Goal: Navigation & Orientation: Find specific page/section

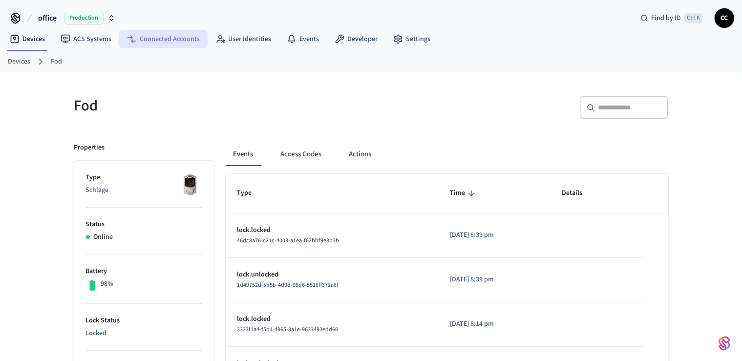
click at [181, 37] on link "Connected Accounts" at bounding box center [163, 39] width 88 height 18
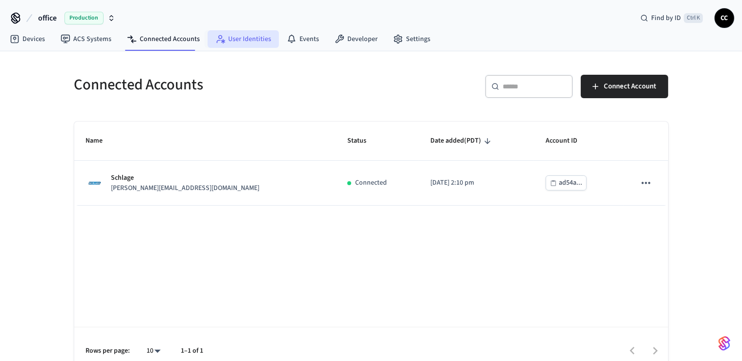
click at [243, 39] on link "User Identities" at bounding box center [243, 39] width 71 height 18
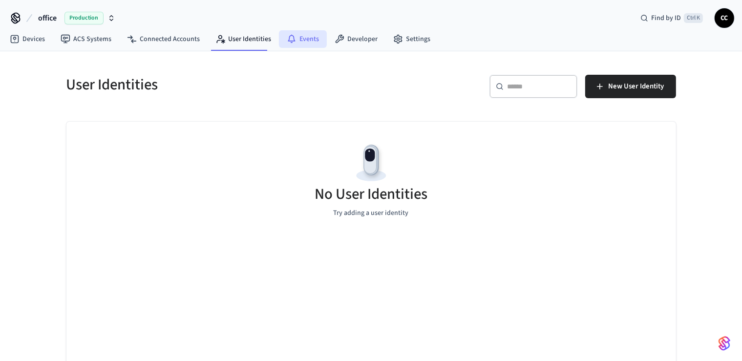
click at [296, 43] on link "Events" at bounding box center [303, 39] width 48 height 18
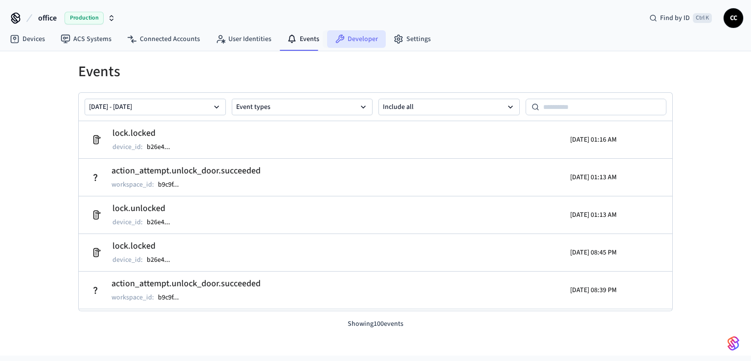
click at [341, 40] on link "Developer" at bounding box center [356, 39] width 59 height 18
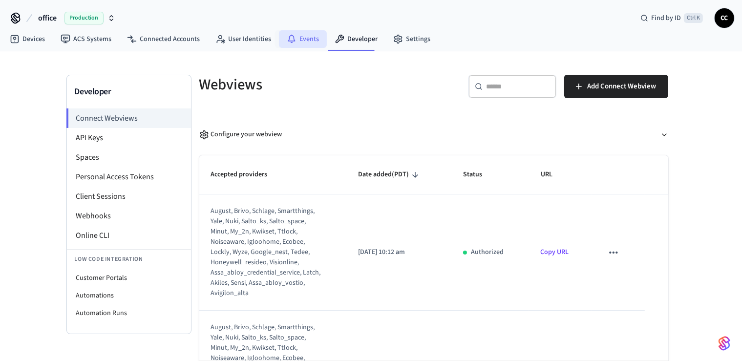
click at [298, 37] on link "Events" at bounding box center [303, 39] width 48 height 18
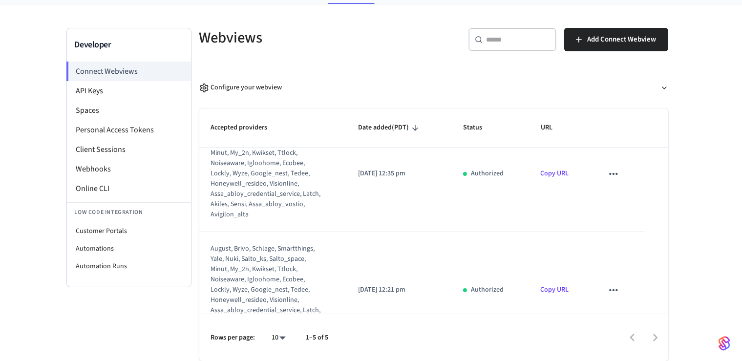
scroll to position [176, 0]
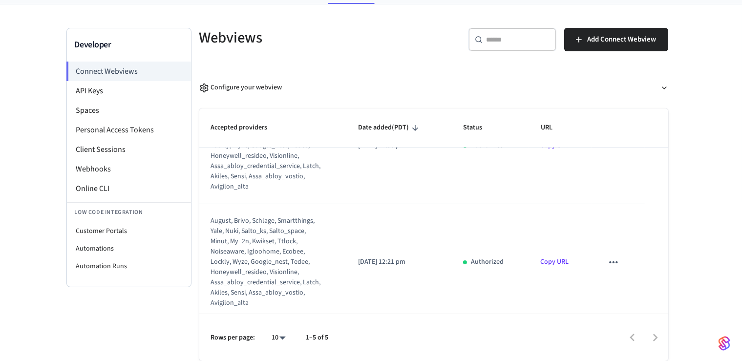
click at [610, 262] on icon "sticky table" at bounding box center [614, 263] width 8 height 2
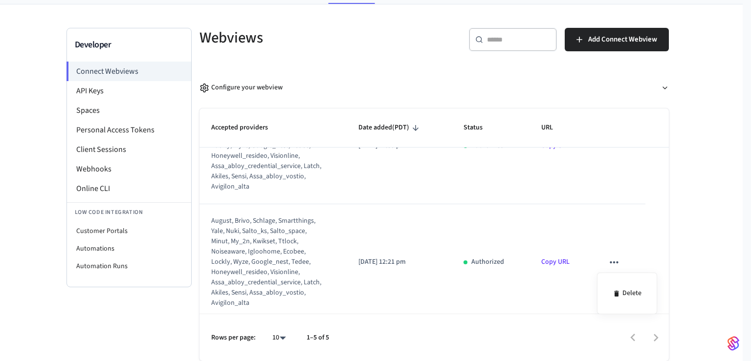
click at [709, 259] on div at bounding box center [375, 180] width 751 height 361
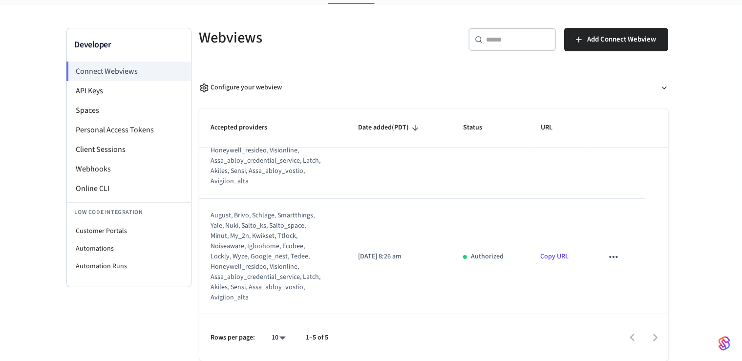
scroll to position [239, 0]
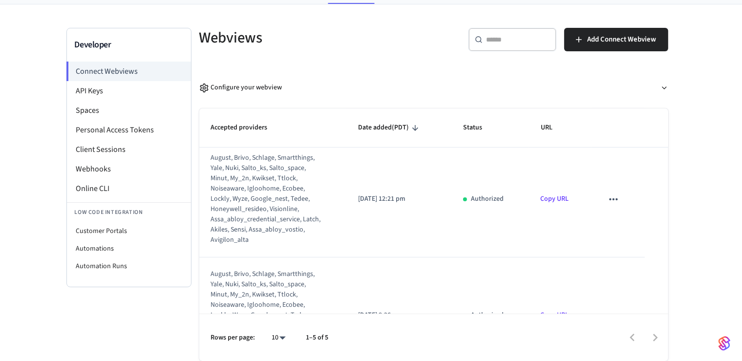
click at [560, 199] on link "Copy URL" at bounding box center [555, 199] width 28 height 10
